Goal: Communication & Community: Ask a question

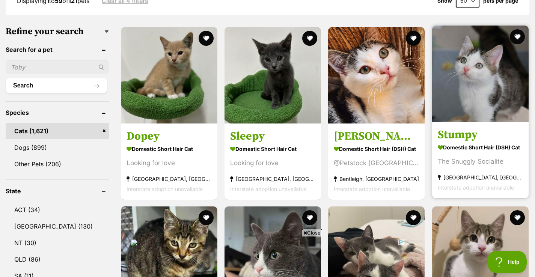
scroll to position [218, 0]
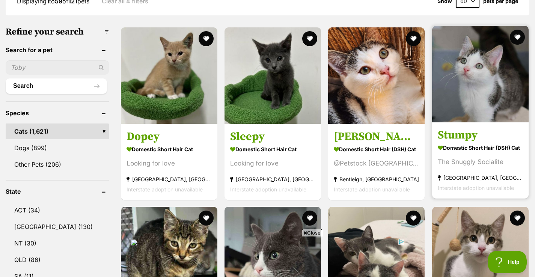
click at [492, 91] on img at bounding box center [480, 74] width 97 height 97
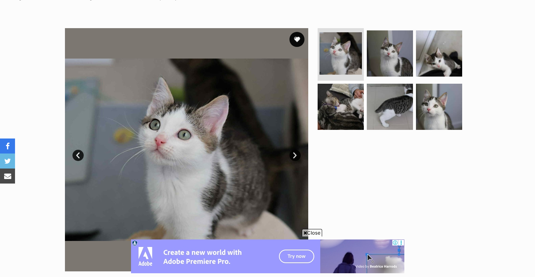
scroll to position [130, 0]
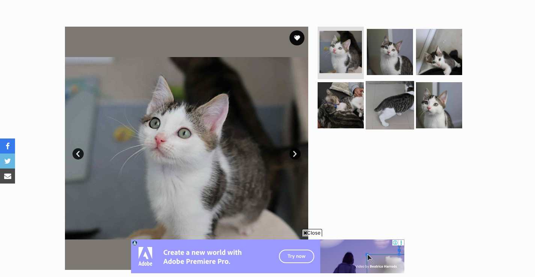
click at [400, 98] on img at bounding box center [390, 105] width 48 height 48
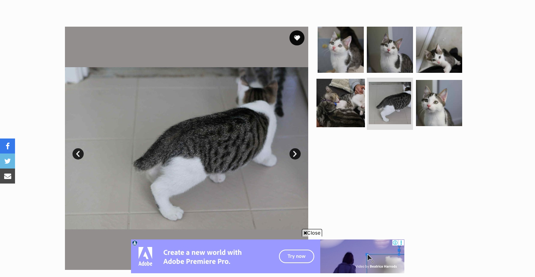
click at [349, 100] on img at bounding box center [341, 103] width 48 height 48
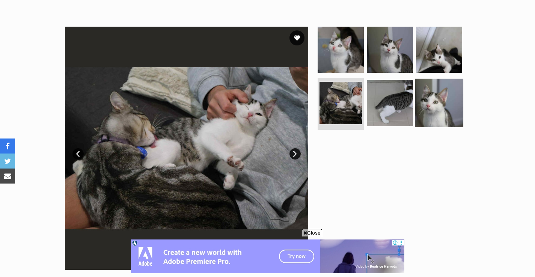
click at [429, 99] on img at bounding box center [439, 103] width 48 height 48
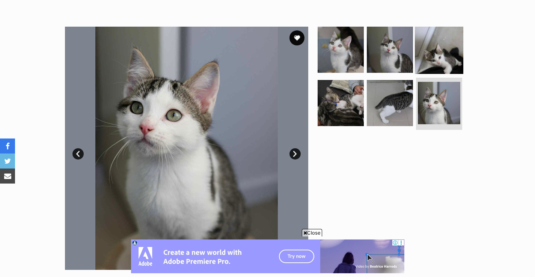
click at [446, 52] on img at bounding box center [439, 50] width 48 height 48
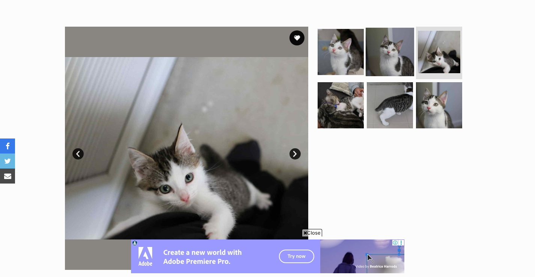
click at [405, 47] on img at bounding box center [390, 52] width 48 height 48
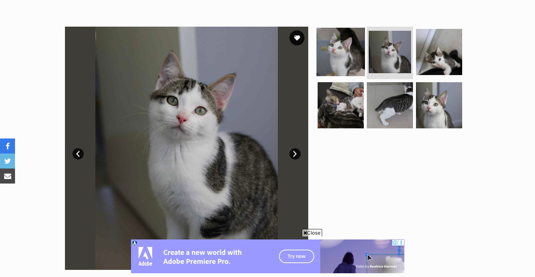
click at [354, 48] on img at bounding box center [341, 52] width 48 height 48
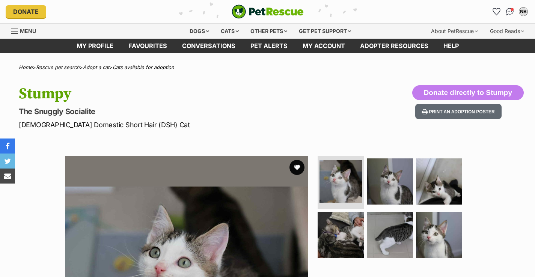
scroll to position [-6, 0]
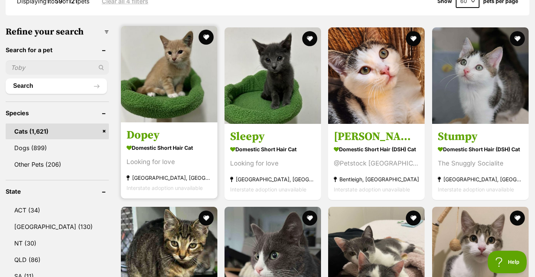
click at [166, 97] on img at bounding box center [169, 74] width 97 height 97
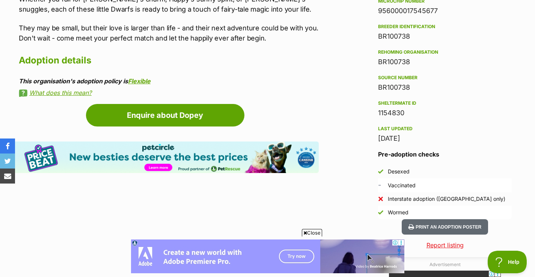
scroll to position [655, 0]
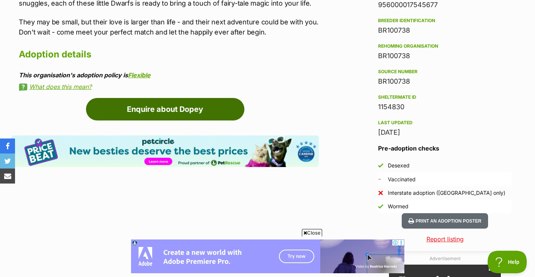
click at [202, 98] on link "Enquire about Dopey" at bounding box center [165, 109] width 159 height 23
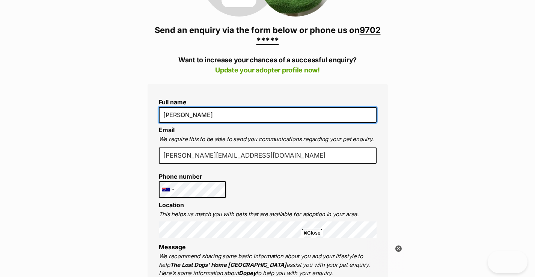
click at [200, 116] on input "[PERSON_NAME]" at bounding box center [268, 115] width 218 height 16
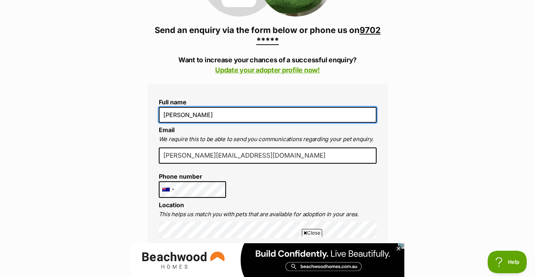
type input "[PERSON_NAME]"
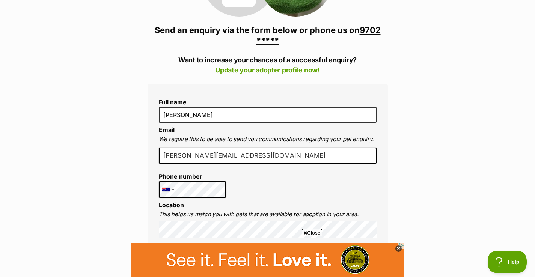
type input "nicole.biggelaar@yahoo.com.au"
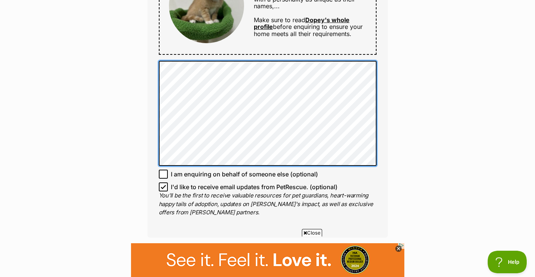
scroll to position [480, 0]
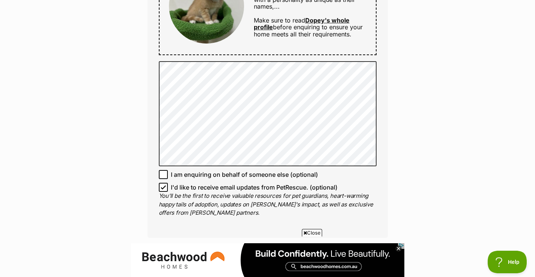
click at [237, 188] on span "I'd like to receive email updates from PetRescue. (optional)" at bounding box center [254, 187] width 167 height 9
click at [168, 188] on input "I'd like to receive email updates from PetRescue. (optional)" at bounding box center [163, 187] width 9 height 9
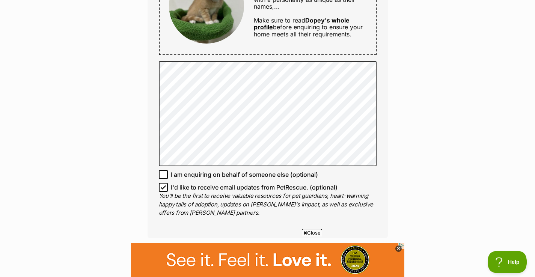
checkbox input "false"
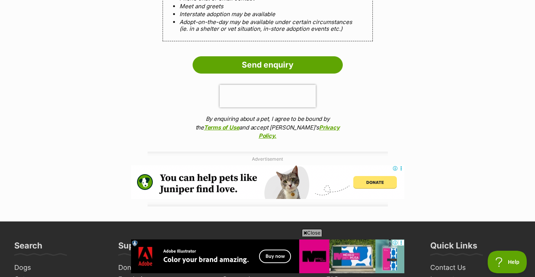
scroll to position [801, 0]
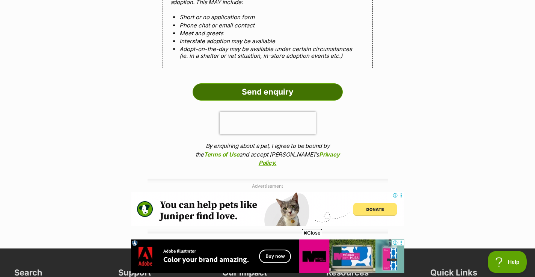
click at [303, 92] on input "Send enquiry" at bounding box center [268, 91] width 150 height 17
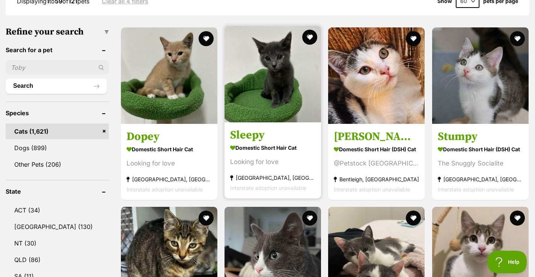
click at [269, 106] on img at bounding box center [273, 74] width 97 height 97
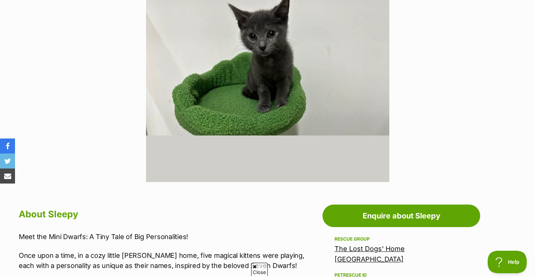
scroll to position [256, 0]
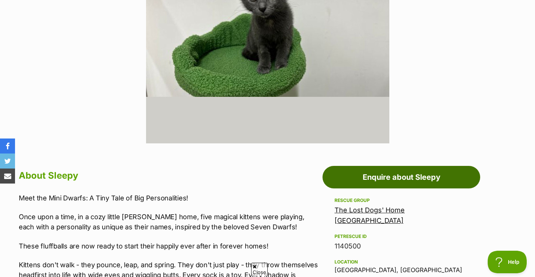
click at [395, 175] on link "Enquire about Sleepy" at bounding box center [402, 177] width 158 height 23
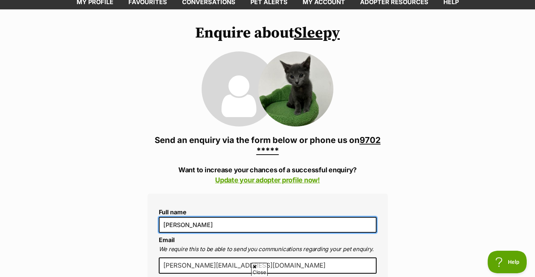
click at [199, 228] on input "[PERSON_NAME]" at bounding box center [268, 225] width 218 height 16
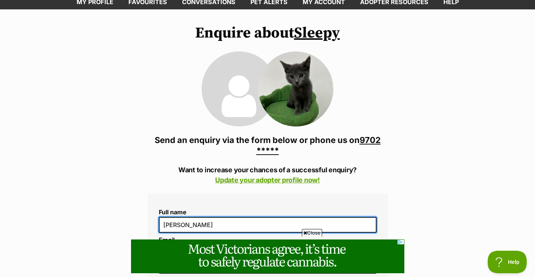
scroll to position [119, 0]
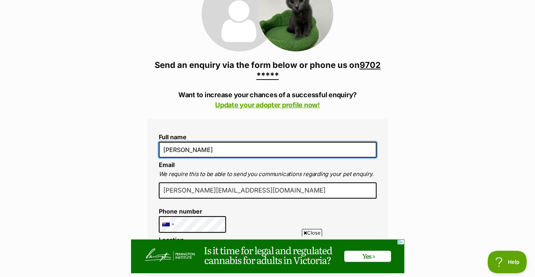
type input "Nicole Hacking"
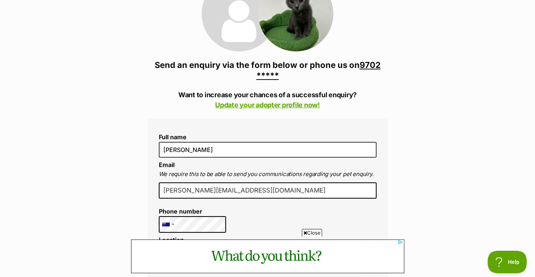
drag, startPoint x: 259, startPoint y: 190, endPoint x: 216, endPoint y: 190, distance: 43.2
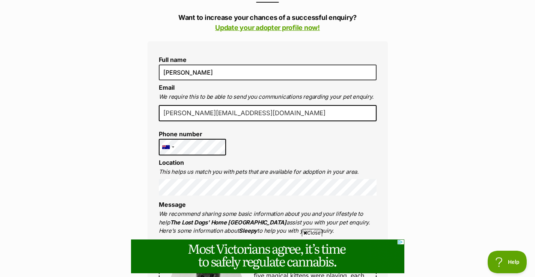
scroll to position [201, 0]
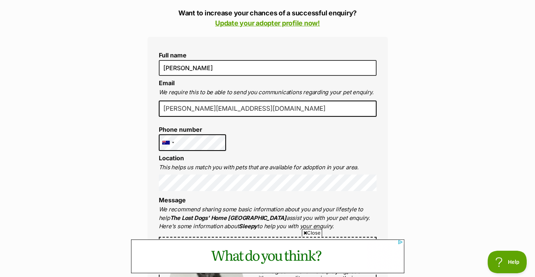
type input "nicole.biggelaar@yahoo.com.au"
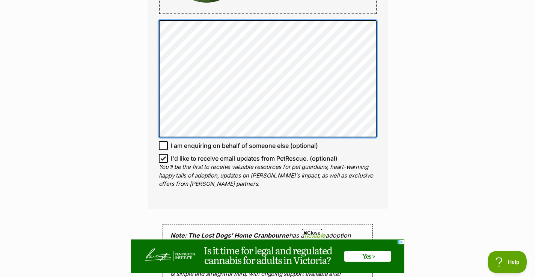
scroll to position [642, 0]
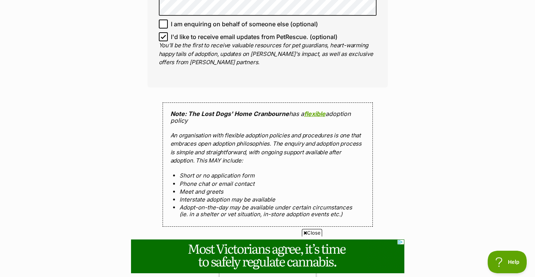
click at [196, 34] on span "I'd like to receive email updates from PetRescue. (optional)" at bounding box center [254, 36] width 167 height 9
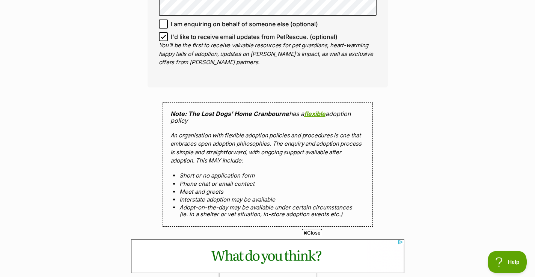
click at [168, 34] on input "I'd like to receive email updates from PetRescue. (optional)" at bounding box center [163, 36] width 9 height 9
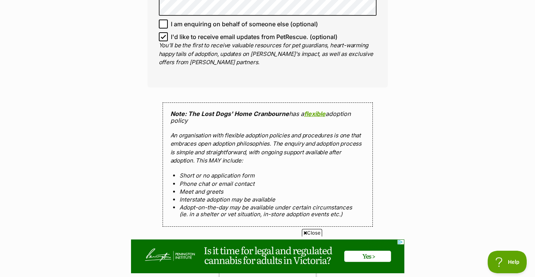
checkbox input "false"
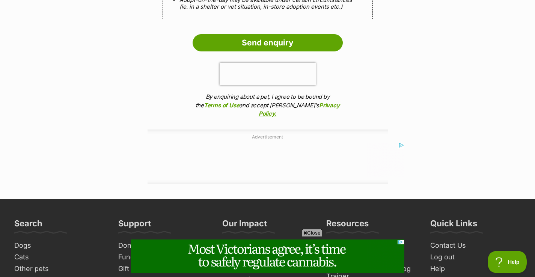
scroll to position [848, 0]
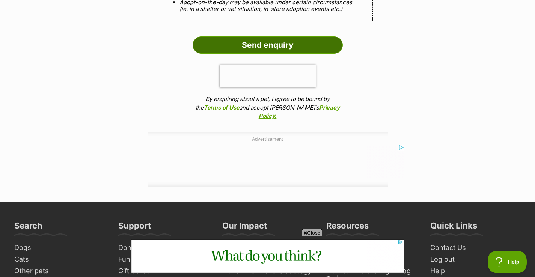
click at [286, 38] on input "Send enquiry" at bounding box center [268, 44] width 150 height 17
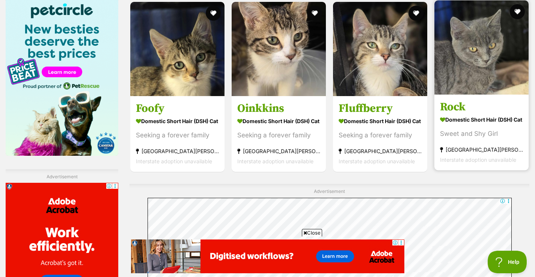
click at [468, 30] on img at bounding box center [482, 47] width 94 height 94
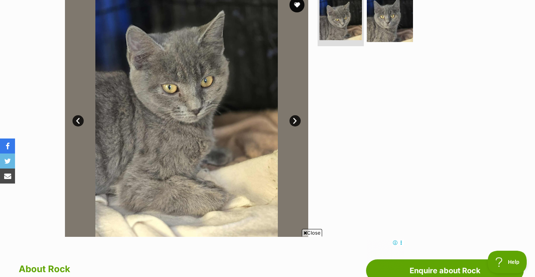
scroll to position [126, 0]
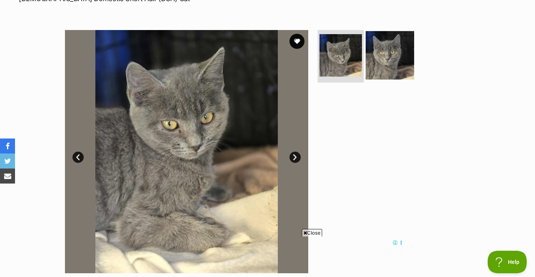
click at [401, 65] on img at bounding box center [390, 55] width 48 height 48
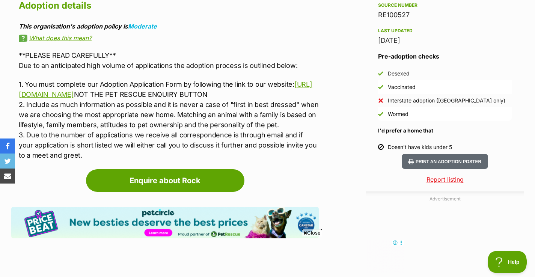
scroll to position [674, 0]
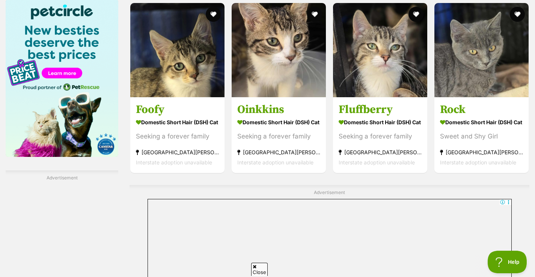
scroll to position [1225, 0]
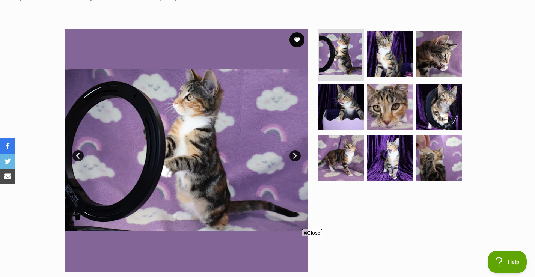
scroll to position [126, 0]
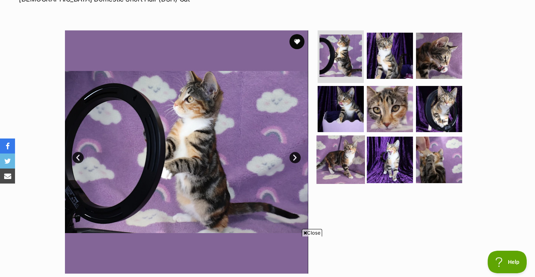
click at [354, 154] on img at bounding box center [341, 160] width 48 height 48
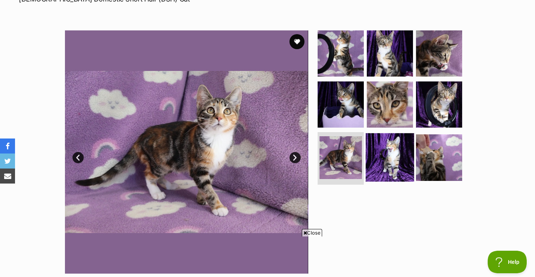
click at [384, 155] on img at bounding box center [390, 157] width 48 height 48
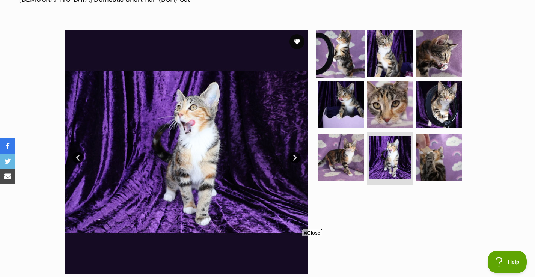
click at [337, 40] on img at bounding box center [341, 53] width 48 height 48
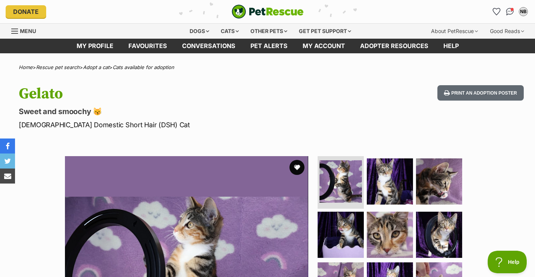
scroll to position [0, 0]
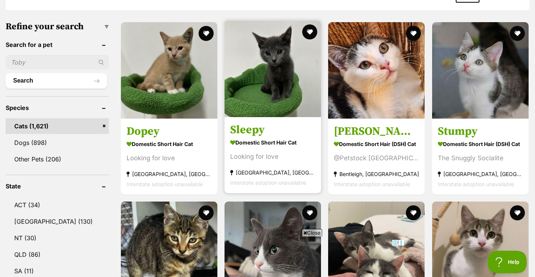
scroll to position [266, 0]
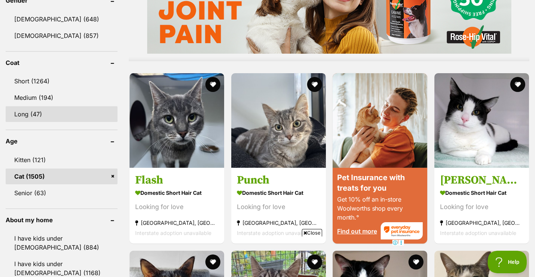
scroll to position [717, 0]
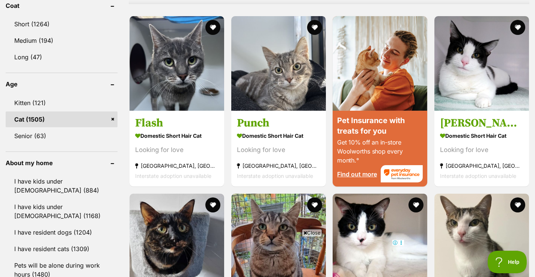
click at [114, 115] on link "Cat (1505)" at bounding box center [62, 120] width 112 height 16
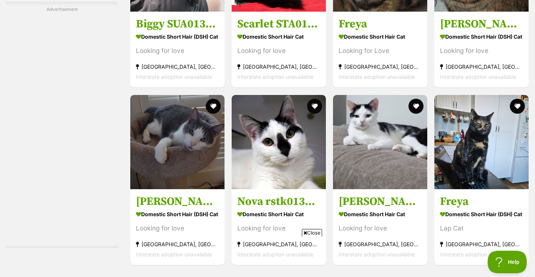
scroll to position [1426, 0]
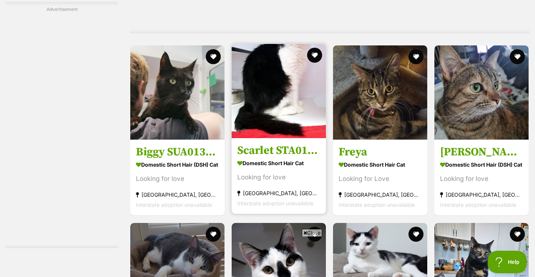
click at [302, 117] on img at bounding box center [279, 91] width 94 height 94
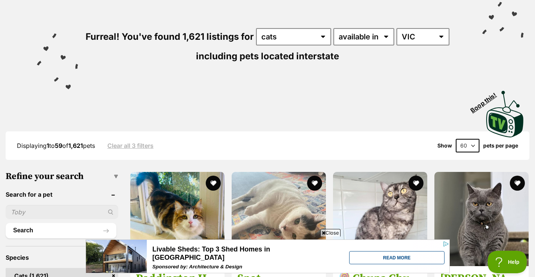
scroll to position [72, 0]
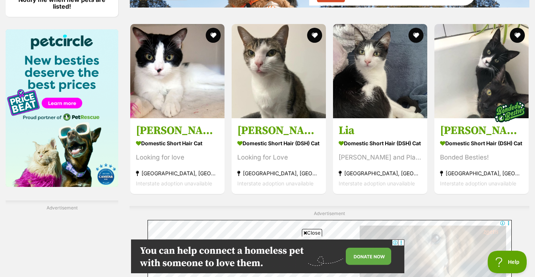
scroll to position [1137, 0]
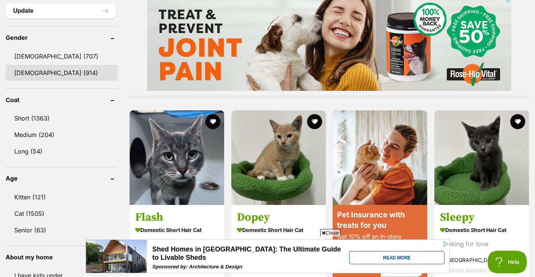
scroll to position [633, 0]
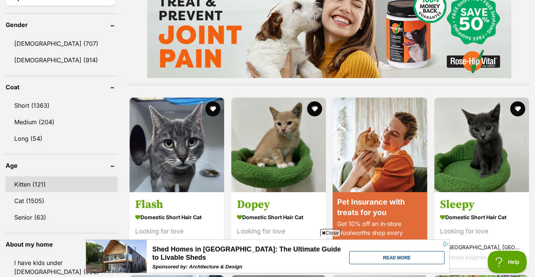
click at [38, 185] on link "Kitten (121)" at bounding box center [62, 185] width 112 height 16
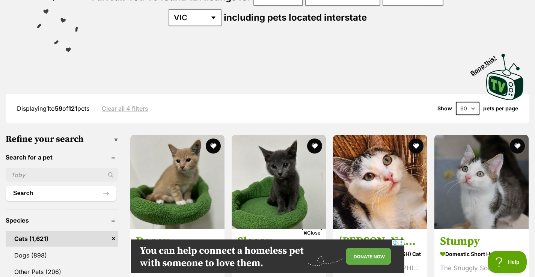
scroll to position [172, 0]
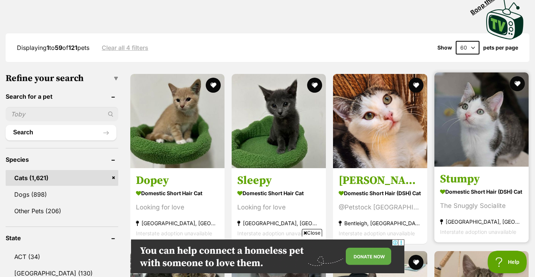
click at [492, 158] on img at bounding box center [482, 120] width 94 height 94
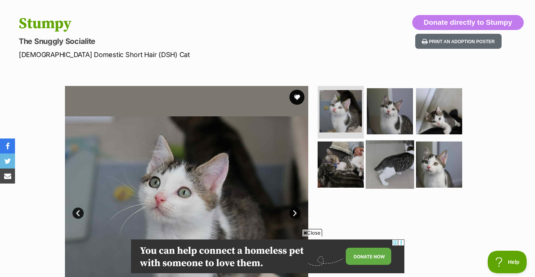
click at [383, 150] on img at bounding box center [390, 164] width 48 height 48
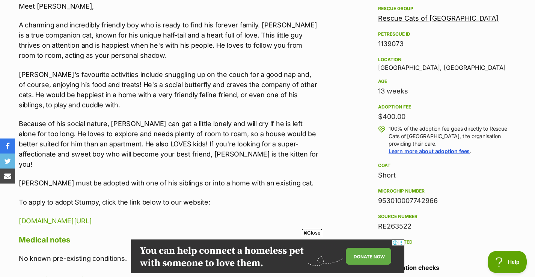
scroll to position [445, 0]
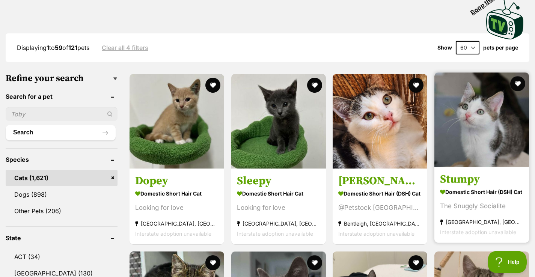
click at [484, 134] on img at bounding box center [482, 120] width 95 height 95
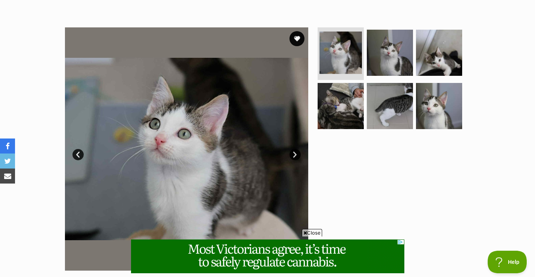
scroll to position [125, 0]
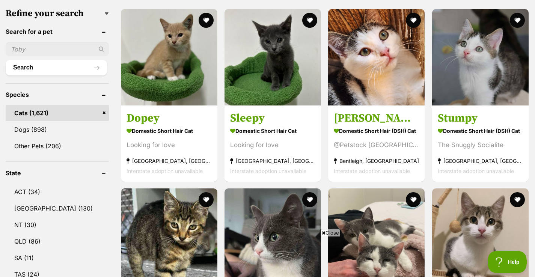
click at [81, 98] on header "Species" at bounding box center [57, 94] width 103 height 7
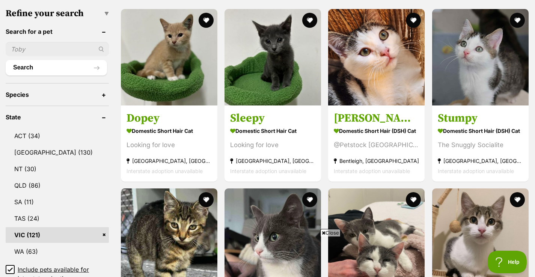
click at [81, 98] on header "Species" at bounding box center [57, 94] width 103 height 7
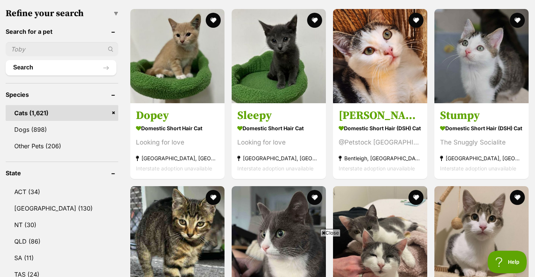
click at [114, 112] on link "Cats (1,621)" at bounding box center [62, 113] width 113 height 16
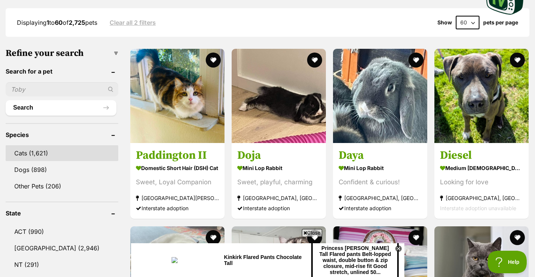
click at [41, 155] on link "Cats (1,621)" at bounding box center [62, 153] width 113 height 16
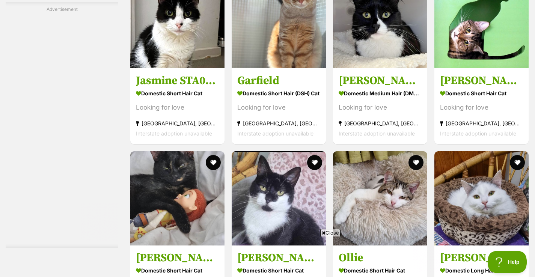
scroll to position [2224, 0]
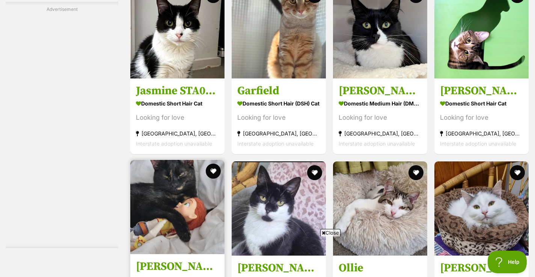
click at [179, 186] on img at bounding box center [177, 207] width 94 height 94
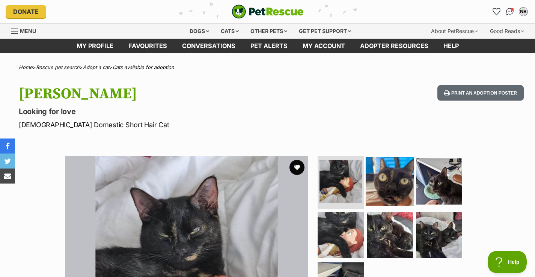
click at [399, 176] on img at bounding box center [390, 181] width 48 height 48
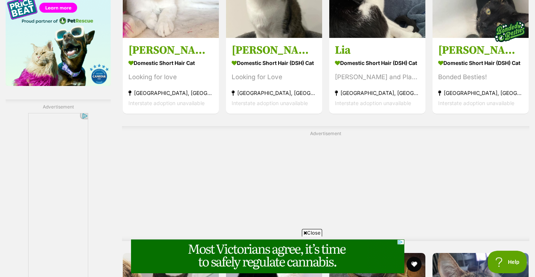
scroll to position [1239, 0]
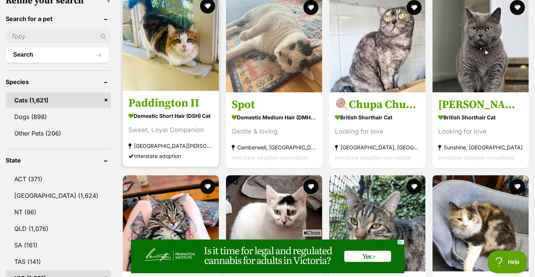
click at [155, 64] on img at bounding box center [171, 43] width 96 height 96
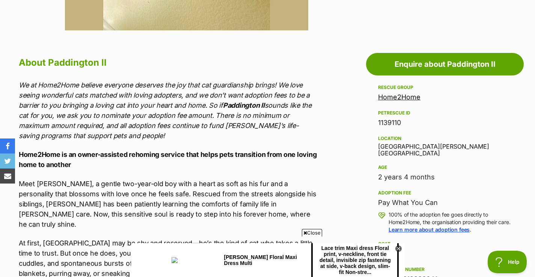
scroll to position [369, 0]
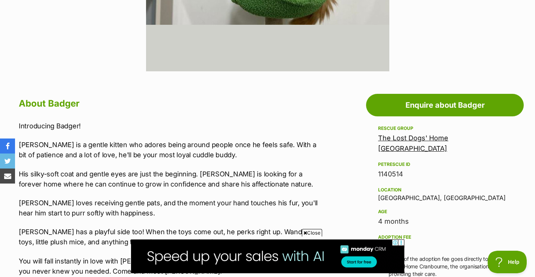
scroll to position [329, 0]
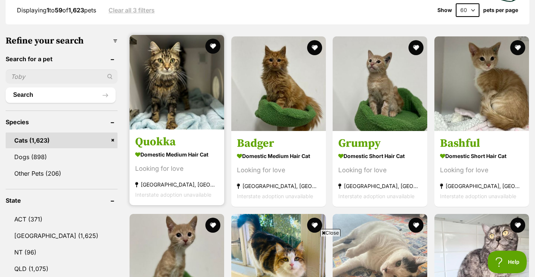
click at [174, 94] on img at bounding box center [177, 82] width 95 height 95
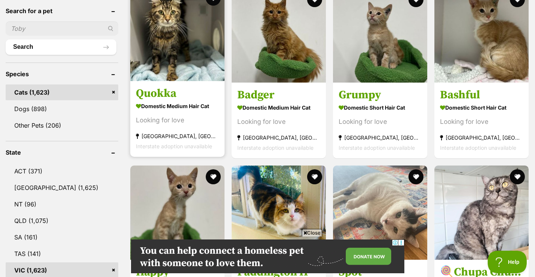
scroll to position [255, 0]
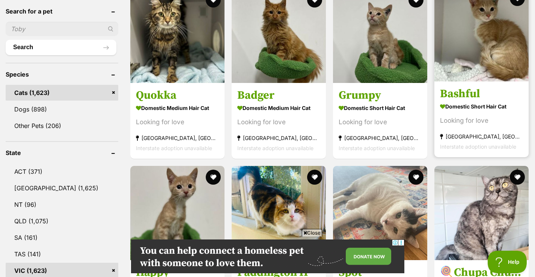
click at [476, 60] on img at bounding box center [482, 34] width 94 height 94
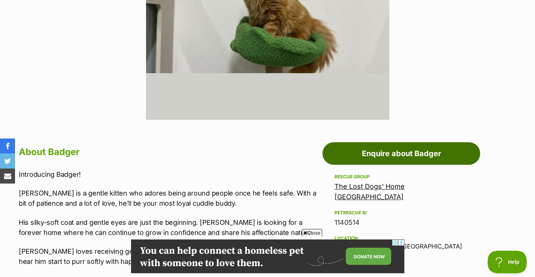
click at [374, 148] on link "Enquire about Badger" at bounding box center [402, 153] width 158 height 23
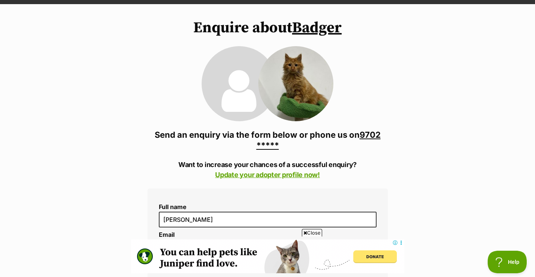
scroll to position [55, 0]
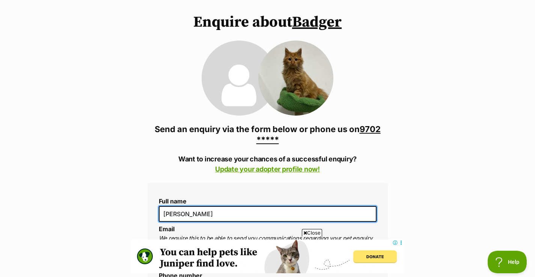
click at [203, 216] on input "[PERSON_NAME]" at bounding box center [268, 214] width 218 height 16
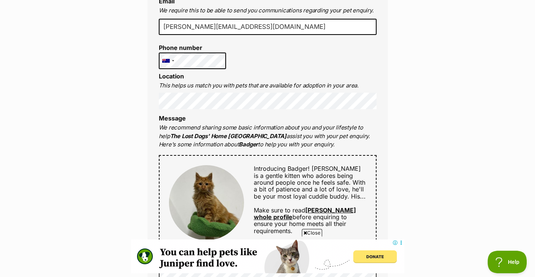
scroll to position [278, 0]
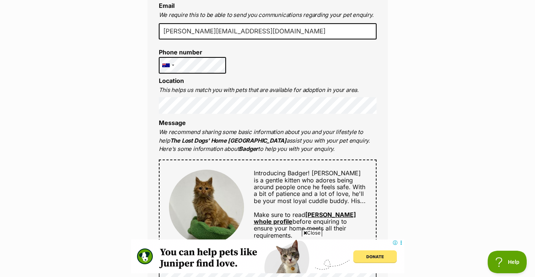
type input "Nicole Hacking"
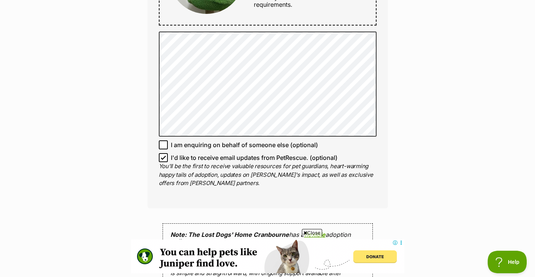
scroll to position [511, 0]
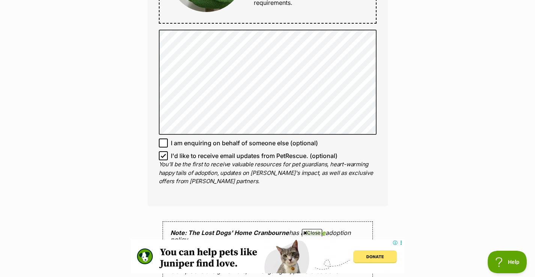
click at [198, 156] on span "I'd like to receive email updates from PetRescue. (optional)" at bounding box center [254, 155] width 167 height 9
click at [168, 156] on input "I'd like to receive email updates from PetRescue. (optional)" at bounding box center [163, 155] width 9 height 9
checkbox input "false"
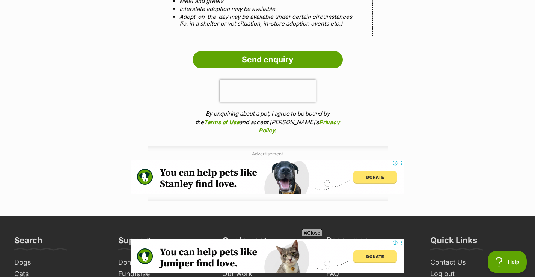
scroll to position [830, 0]
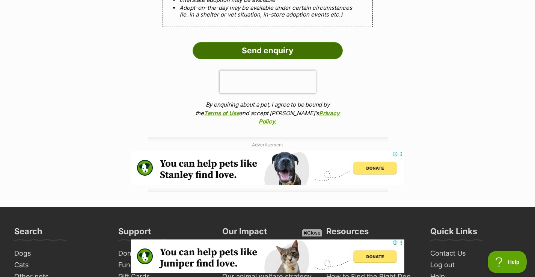
click at [267, 43] on input "Send enquiry" at bounding box center [268, 50] width 150 height 17
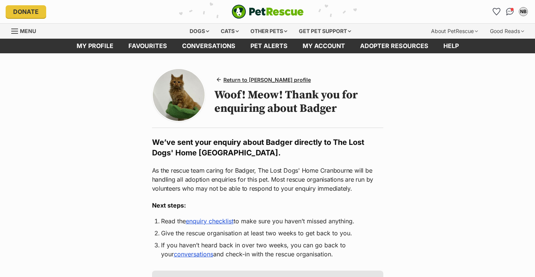
click at [193, 94] on img at bounding box center [179, 95] width 52 height 52
